Goal: Information Seeking & Learning: Find specific page/section

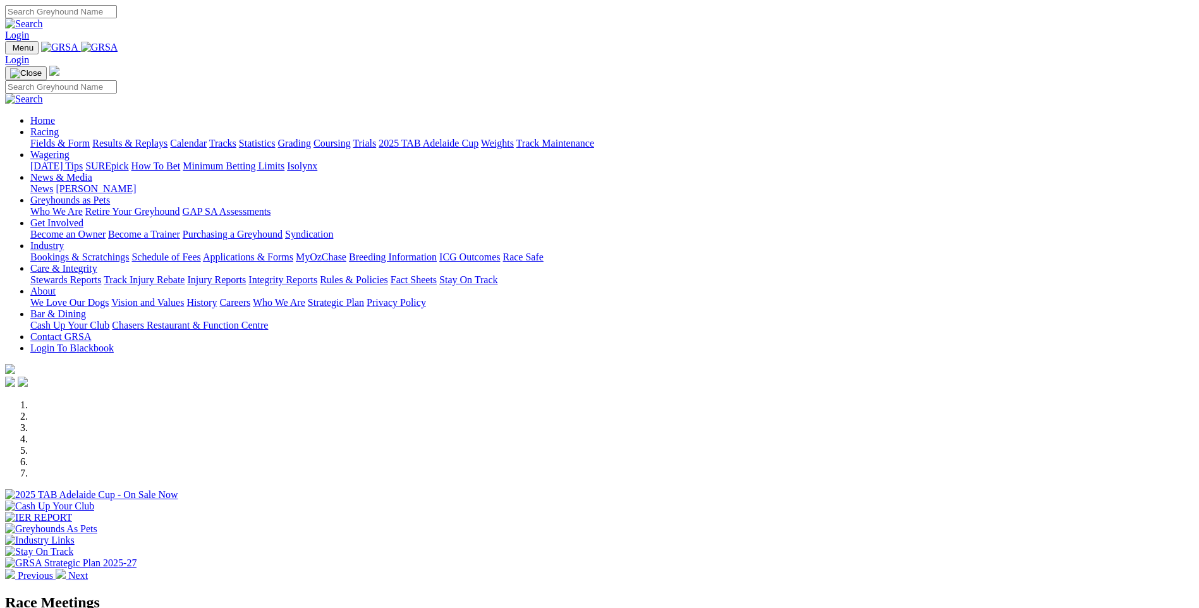
scroll to position [379, 0]
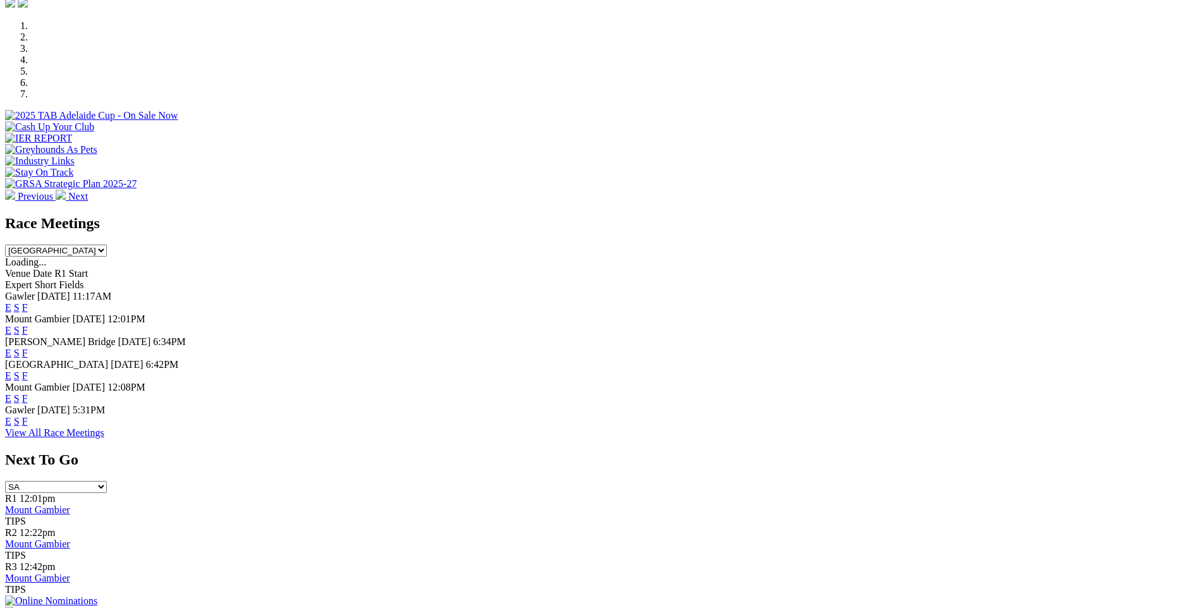
click at [28, 424] on link "F" at bounding box center [25, 421] width 6 height 11
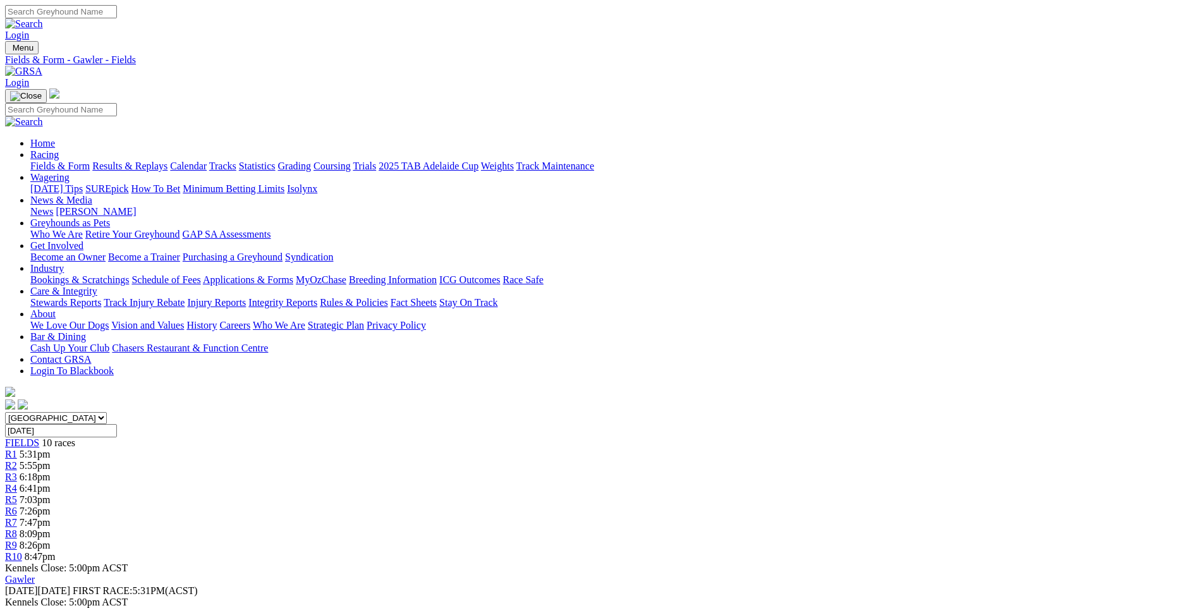
click at [90, 161] on link "Fields & Form" at bounding box center [59, 166] width 59 height 11
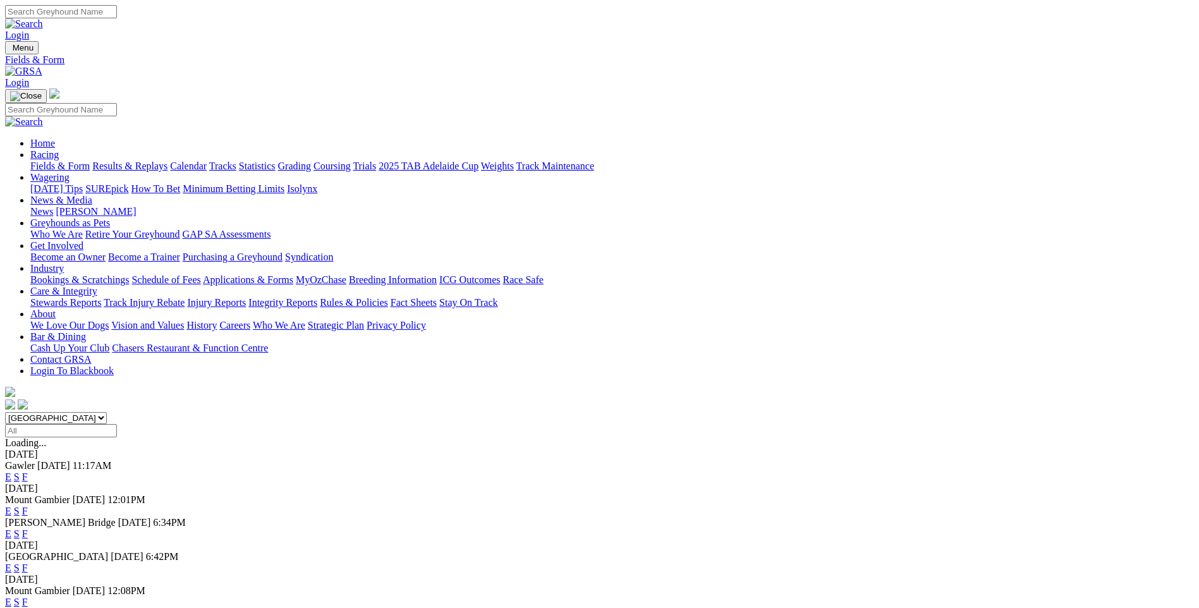
click at [28, 528] on link "F" at bounding box center [25, 533] width 6 height 11
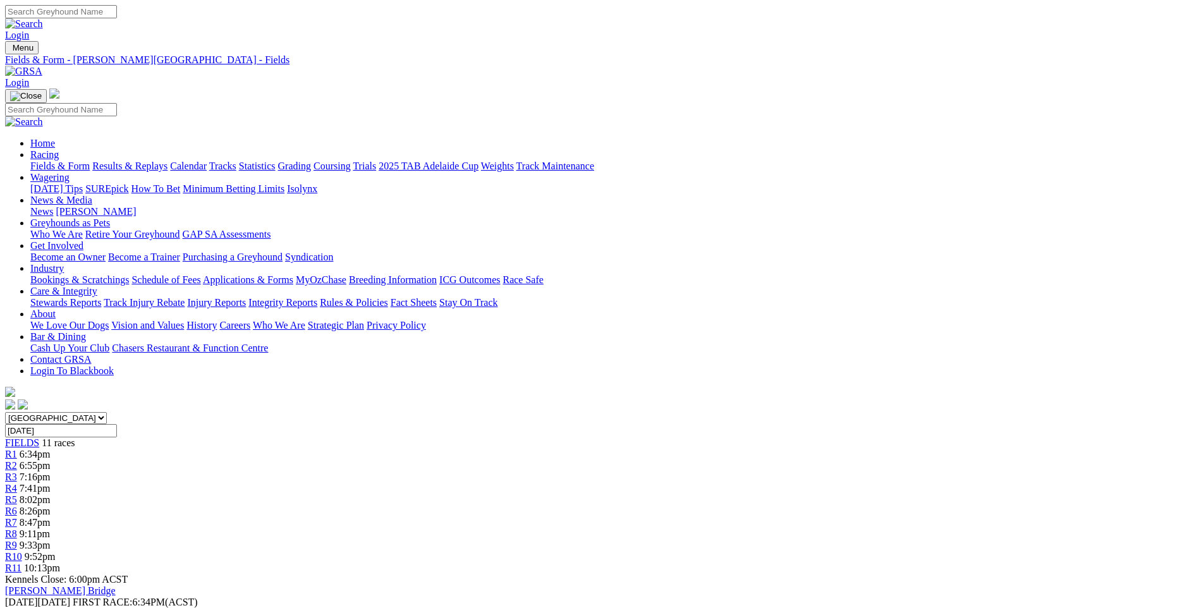
click at [90, 161] on link "Fields & Form" at bounding box center [59, 166] width 59 height 11
